Goal: Find specific page/section: Find specific page/section

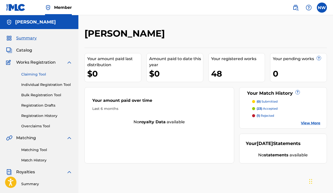
click at [26, 77] on link "Claiming Tool" at bounding box center [46, 74] width 51 height 5
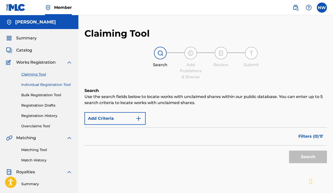
click at [32, 87] on link "Individual Registration Tool" at bounding box center [46, 84] width 51 height 5
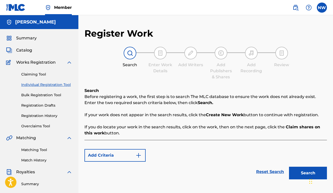
click at [28, 100] on div "Claiming Tool Individual Registration Tool Bulk Registration Tool Registration …" at bounding box center [39, 96] width 66 height 63
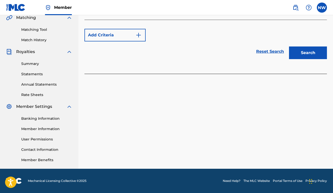
scroll to position [120, 0]
click at [29, 64] on link "Summary" at bounding box center [46, 63] width 51 height 5
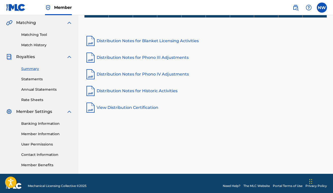
scroll to position [117, 0]
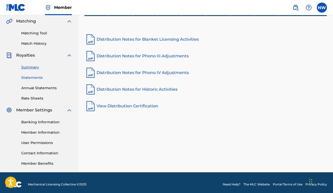
click at [35, 77] on link "Statements" at bounding box center [46, 77] width 51 height 5
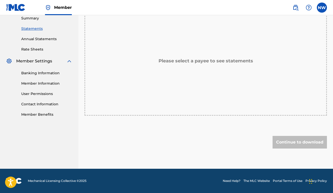
scroll to position [166, 0]
click at [32, 37] on link "Annual Statements" at bounding box center [46, 38] width 51 height 5
